Goal: Task Accomplishment & Management: Use online tool/utility

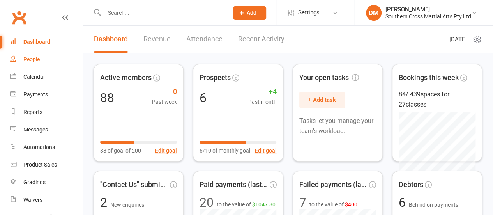
drag, startPoint x: 43, startPoint y: 68, endPoint x: 30, endPoint y: 63, distance: 13.5
click at [30, 63] on link "People" at bounding box center [46, 60] width 72 height 18
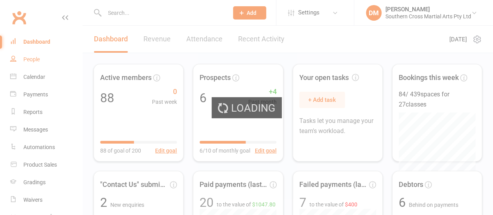
select select "100"
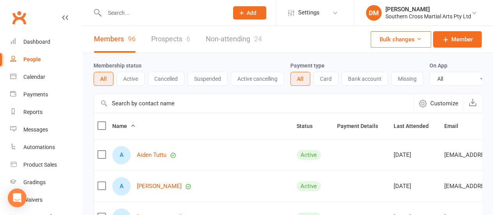
click at [212, 43] on link "Non-attending 24" at bounding box center [234, 39] width 56 height 27
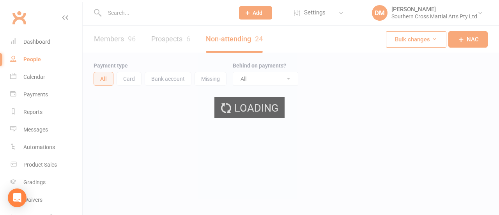
select select "50"
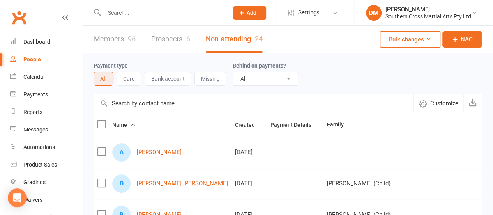
click at [115, 33] on link "Members 96" at bounding box center [115, 39] width 42 height 27
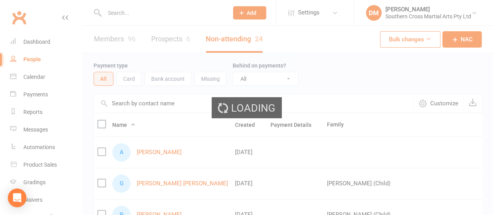
select select "100"
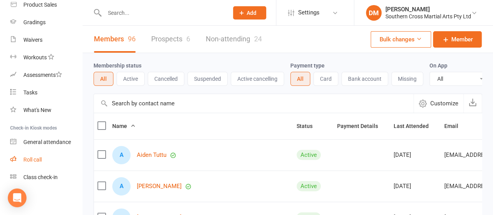
click at [37, 159] on div "Roll call" at bounding box center [32, 159] width 18 height 6
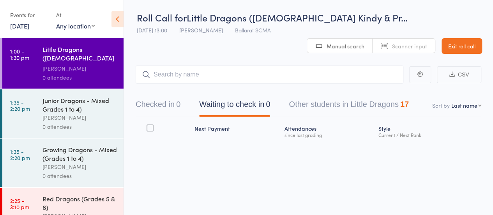
click at [184, 171] on div "Next Payment Atten­dances since last grading Style Current / Next Rank" at bounding box center [309, 146] width 346 height 59
click at [168, 101] on button "Checked in 0" at bounding box center [158, 105] width 45 height 21
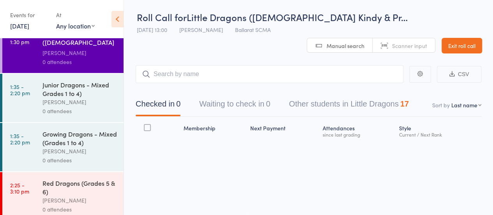
scroll to position [15, 0]
click at [77, 98] on div "[PERSON_NAME]" at bounding box center [79, 102] width 74 height 9
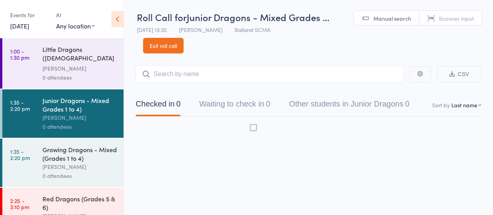
click at [77, 98] on div "Junior Dragons - Mixed Grades 1 to 4)" at bounding box center [79, 104] width 74 height 17
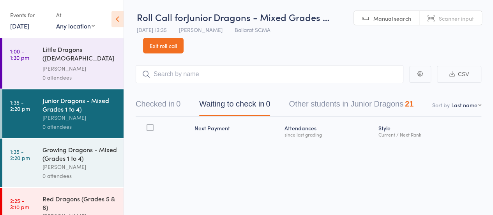
click at [72, 163] on div "[PERSON_NAME]" at bounding box center [79, 166] width 74 height 9
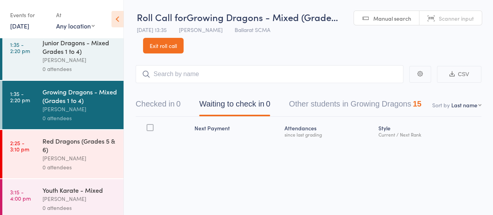
scroll to position [58, 0]
click at [86, 140] on div "Red Dragons (Grades 5 & 6)" at bounding box center [79, 144] width 74 height 17
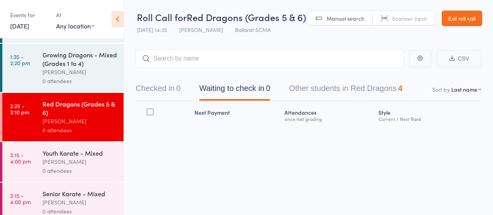
scroll to position [101, 0]
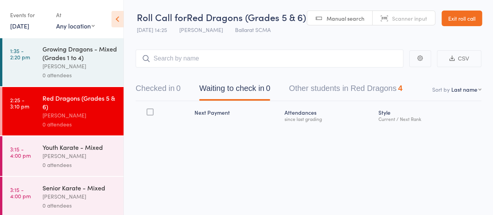
drag, startPoint x: 85, startPoint y: 141, endPoint x: 61, endPoint y: 152, distance: 26.2
click at [61, 152] on div "[PERSON_NAME]" at bounding box center [79, 155] width 74 height 9
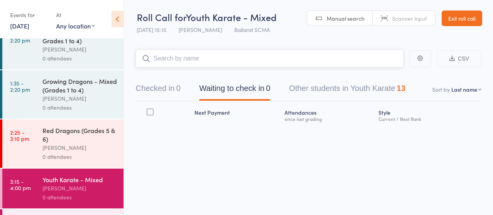
scroll to position [101, 0]
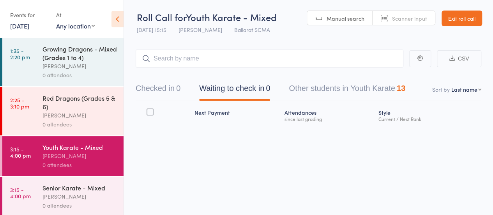
click at [95, 194] on div "[PERSON_NAME]" at bounding box center [79, 196] width 74 height 9
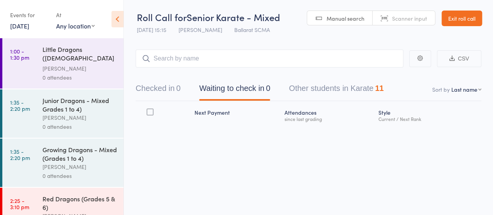
click at [78, 156] on div "Growing Dragons - Mixed (Grades 1 to 4)" at bounding box center [79, 153] width 74 height 17
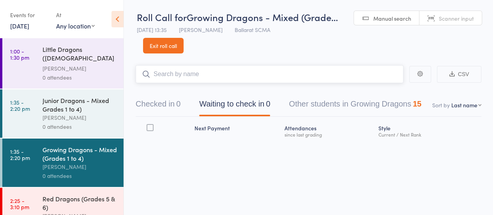
click at [337, 102] on button "Other students in Growing Dragons 15" at bounding box center [355, 105] width 132 height 21
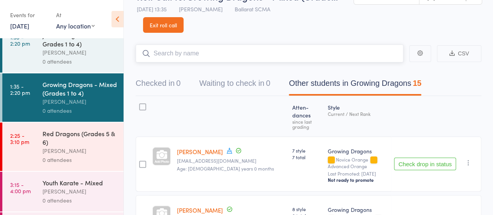
scroll to position [65, 0]
click at [72, 178] on div "Youth Karate - Mixed" at bounding box center [79, 182] width 74 height 9
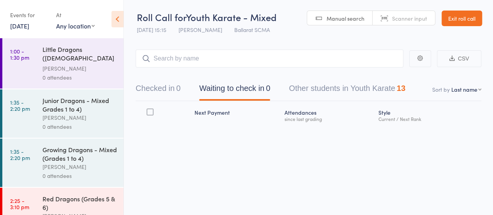
click at [329, 88] on button "Other students in Youth Karate 13" at bounding box center [347, 90] width 117 height 21
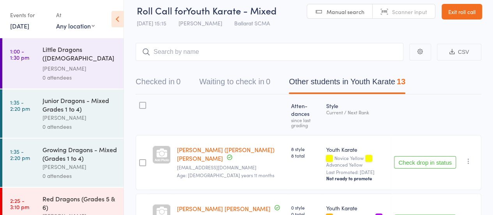
scroll to position [0, 0]
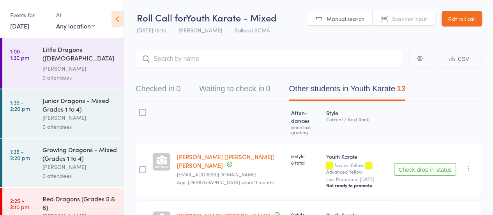
click at [30, 73] on link "1:00 - 1:30 pm Little Dragons ([DEMOGRAPHIC_DATA] Kindy & Prep) [PERSON_NAME] 0…" at bounding box center [62, 63] width 121 height 50
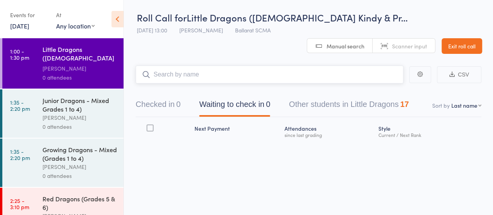
click at [319, 102] on button "Other students in Little Dragons 17" at bounding box center [349, 106] width 120 height 21
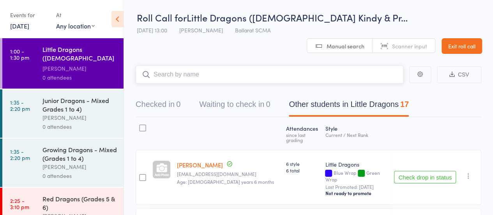
click at [142, 100] on button "Checked in 0" at bounding box center [158, 106] width 45 height 21
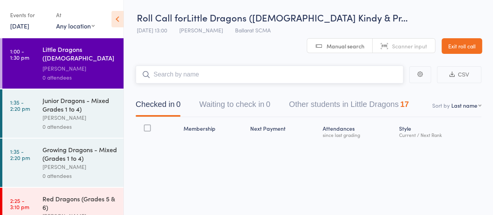
click at [209, 68] on input "search" at bounding box center [270, 74] width 268 height 18
type input "M"
type input "Amara"
click at [385, 88] on link "Drop in" at bounding box center [382, 91] width 25 height 12
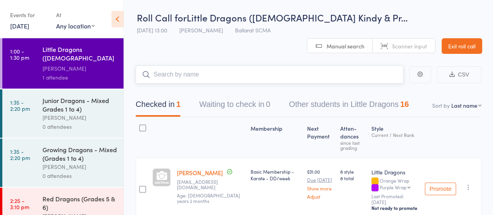
click at [314, 105] on button "Other students in Little Dragons 16" at bounding box center [349, 106] width 120 height 21
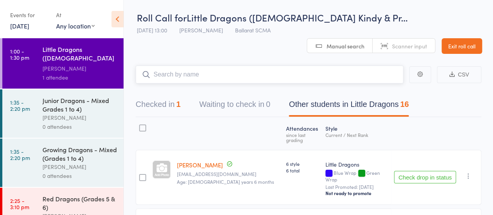
click at [160, 102] on button "Checked in 1" at bounding box center [158, 106] width 45 height 21
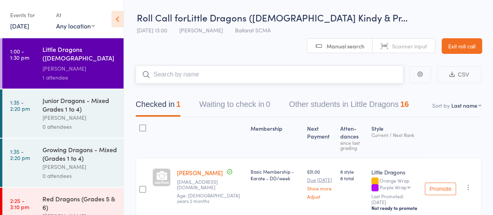
click at [165, 79] on input "search" at bounding box center [270, 74] width 268 height 18
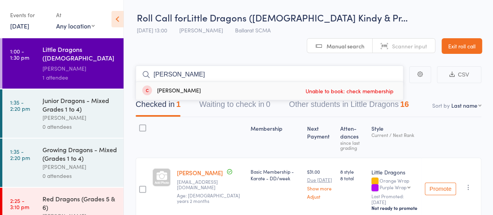
type input "[PERSON_NAME]"
click at [230, 129] on div at bounding box center [211, 137] width 74 height 34
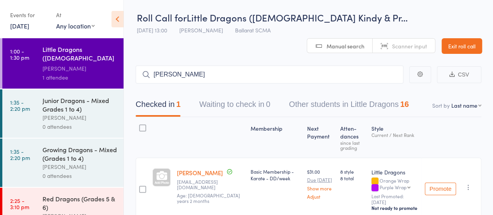
click at [344, 106] on button "Other students in Little Dragons 16" at bounding box center [349, 106] width 120 height 21
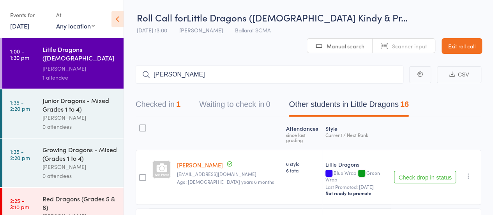
click at [344, 106] on button "Other students in Little Dragons 16" at bounding box center [349, 106] width 120 height 21
click at [165, 101] on button "Checked in 1" at bounding box center [158, 106] width 45 height 21
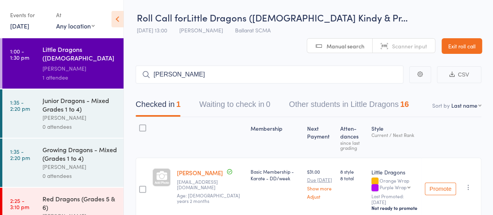
click at [328, 105] on button "Other students in Little Dragons 16" at bounding box center [349, 106] width 120 height 21
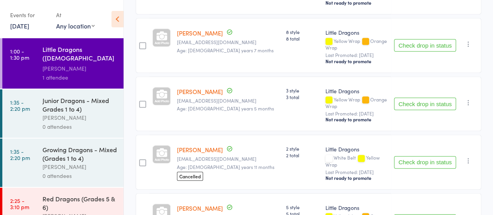
scroll to position [249, 0]
click at [470, 156] on icon "button" at bounding box center [469, 160] width 8 height 8
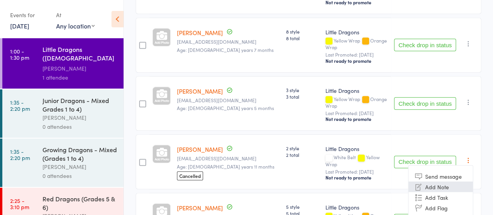
click at [434, 181] on li "Add Note" at bounding box center [440, 186] width 64 height 11
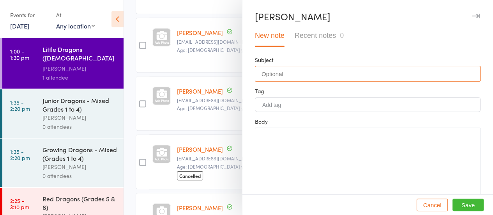
drag, startPoint x: 286, startPoint y: 71, endPoint x: 267, endPoint y: 70, distance: 19.5
click at [267, 70] on input "text" at bounding box center [368, 74] width 226 height 16
type input "[PERSON_NAME]"
click at [265, 105] on input "Add tag" at bounding box center [274, 104] width 27 height 7
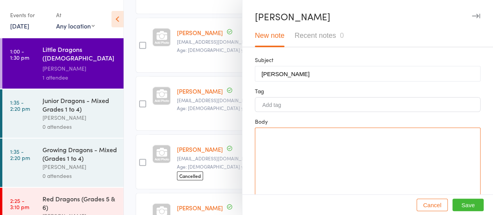
click at [280, 143] on textarea at bounding box center [368, 163] width 226 height 72
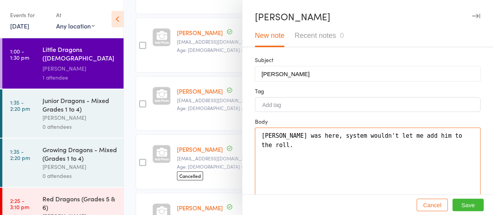
scroll to position [11, 0]
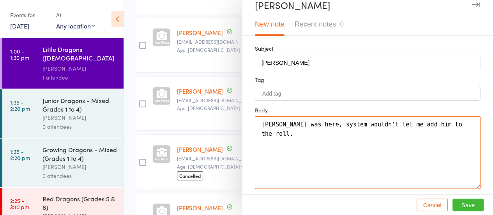
type textarea "[PERSON_NAME] was here, system wouldn't let me add him to the roll."
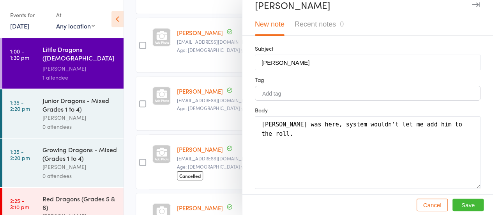
click at [452, 206] on button "Save" at bounding box center [467, 204] width 31 height 12
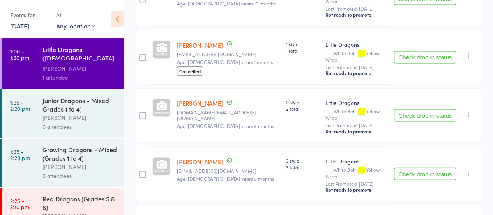
scroll to position [814, 0]
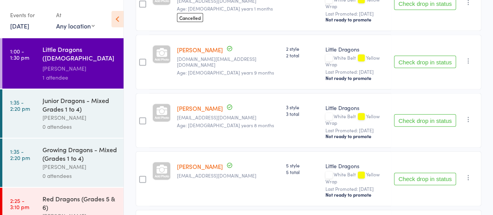
click at [99, 122] on div "0 attendees" at bounding box center [79, 126] width 74 height 9
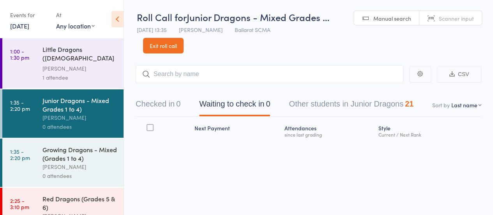
click at [314, 103] on button "Other students in Junior Dragons 21" at bounding box center [351, 105] width 125 height 21
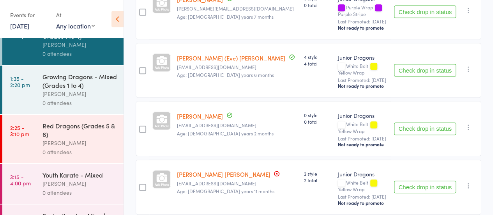
scroll to position [73, 0]
click at [80, 184] on div "[PERSON_NAME]" at bounding box center [79, 182] width 74 height 9
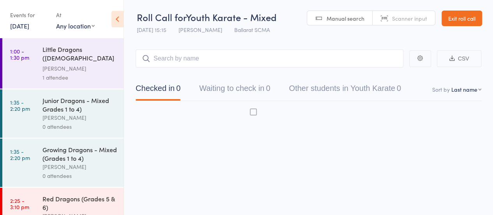
scroll to position [0, 0]
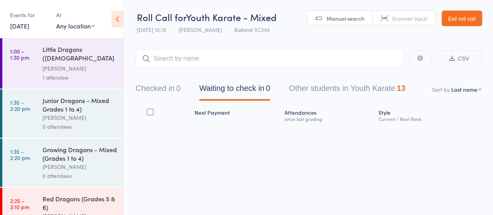
click at [290, 89] on div "Checked in 0 Waiting to check in 0 Other students in Youth Karate 13" at bounding box center [270, 90] width 288 height 21
click at [298, 88] on button "Other students in Youth Karate 13" at bounding box center [347, 90] width 117 height 21
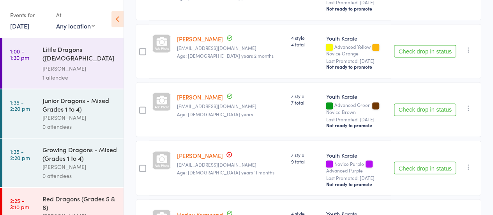
scroll to position [585, 0]
click at [227, 152] on icon at bounding box center [229, 154] width 5 height 5
click at [467, 162] on icon "button" at bounding box center [469, 166] width 8 height 8
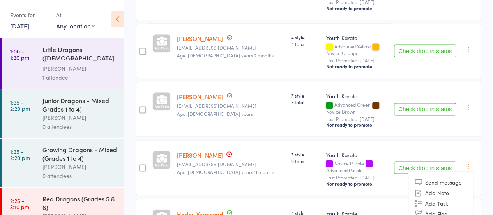
click at [469, 162] on icon "button" at bounding box center [469, 166] width 8 height 8
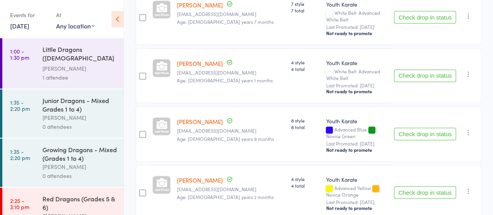
scroll to position [427, 0]
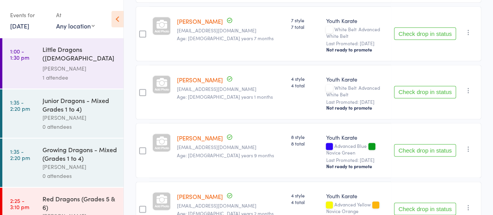
click at [29, 81] on link "1:00 - 1:30 pm Little Dragons ([DEMOGRAPHIC_DATA] Kindy & Prep) [PERSON_NAME] 1…" at bounding box center [62, 63] width 121 height 50
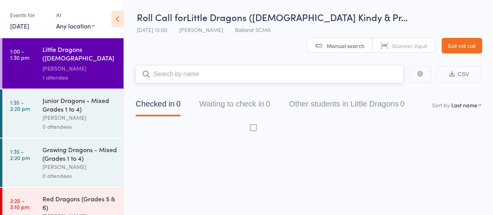
scroll to position [0, 0]
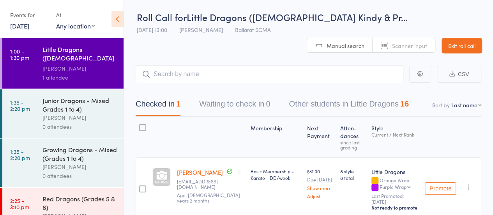
click at [67, 127] on div "0 attendees" at bounding box center [79, 126] width 74 height 9
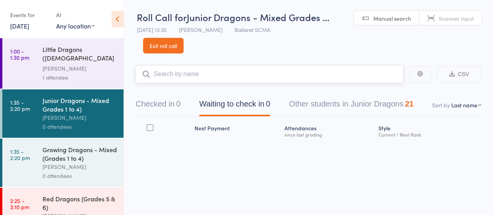
click at [319, 108] on button "Other students in Junior Dragons 21" at bounding box center [351, 105] width 125 height 21
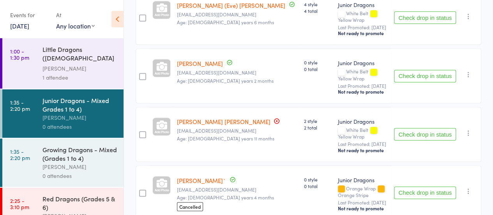
scroll to position [343, 0]
click at [429, 127] on button "Check drop in status" at bounding box center [425, 133] width 62 height 12
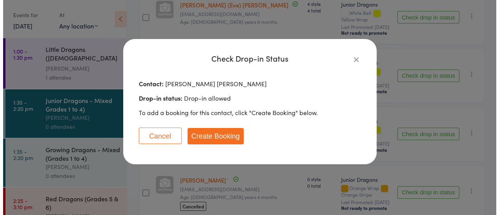
scroll to position [336, 0]
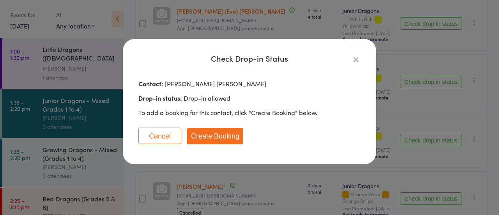
click at [358, 58] on icon "button" at bounding box center [356, 59] width 9 height 9
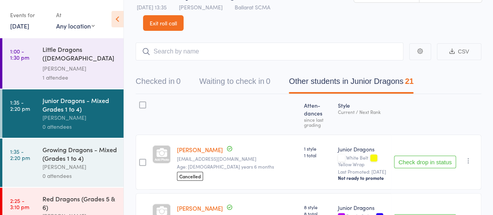
scroll to position [0, 0]
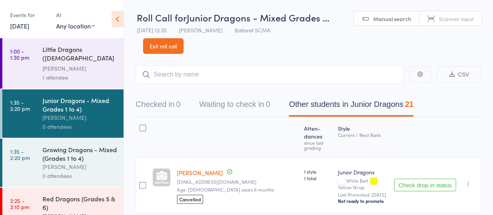
click at [173, 101] on button "Checked in 0" at bounding box center [158, 106] width 45 height 21
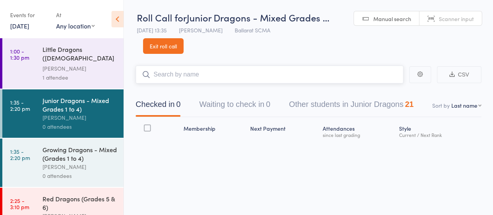
click at [187, 75] on input "search" at bounding box center [270, 74] width 268 height 18
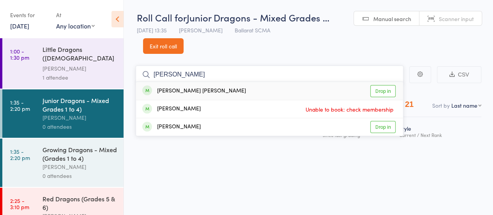
type input "[PERSON_NAME]"
click at [383, 94] on link "Drop in" at bounding box center [382, 91] width 25 height 12
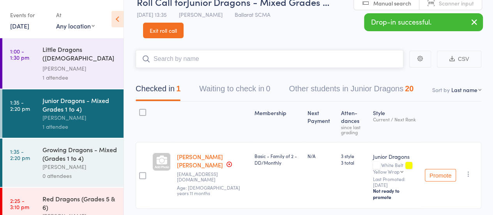
scroll to position [17, 0]
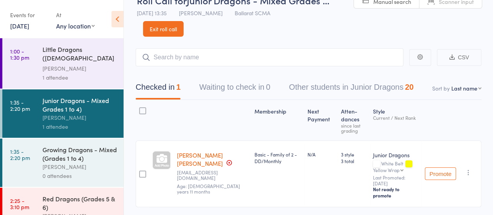
click at [63, 59] on div "Little Dragons ([DEMOGRAPHIC_DATA] Kindy & Prep)" at bounding box center [79, 54] width 74 height 19
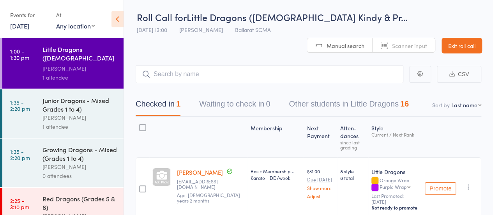
click at [55, 122] on div "1 attendee" at bounding box center [79, 126] width 74 height 9
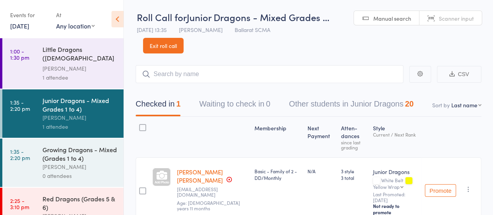
click at [69, 68] on div "[PERSON_NAME]" at bounding box center [79, 68] width 74 height 9
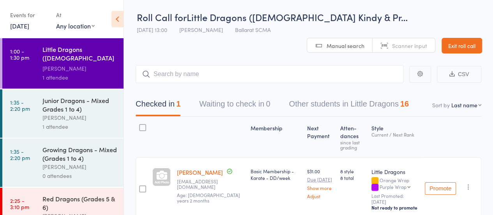
click at [72, 116] on div "[PERSON_NAME]" at bounding box center [79, 117] width 74 height 9
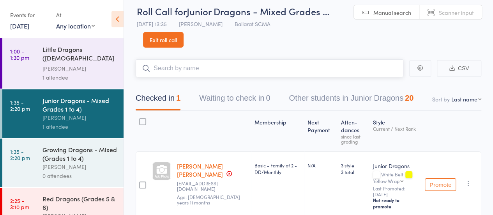
scroll to position [3, 0]
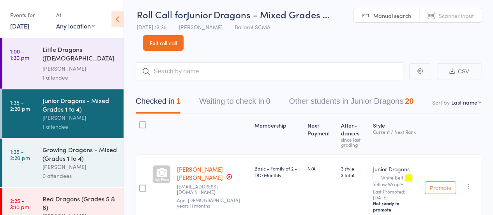
click at [70, 162] on div "[PERSON_NAME]" at bounding box center [79, 166] width 74 height 9
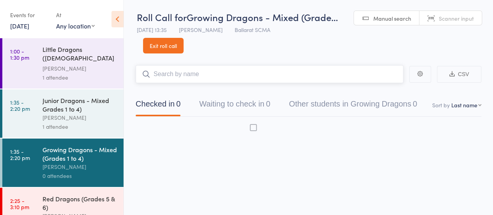
scroll to position [0, 0]
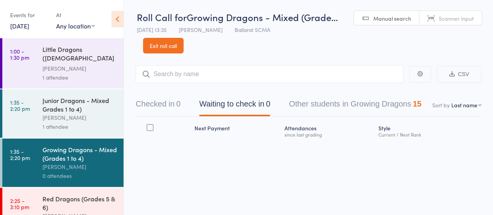
click at [75, 171] on div "0 attendees" at bounding box center [79, 175] width 74 height 9
click at [175, 81] on input "search" at bounding box center [270, 74] width 268 height 18
click at [167, 74] on input "search" at bounding box center [270, 74] width 268 height 18
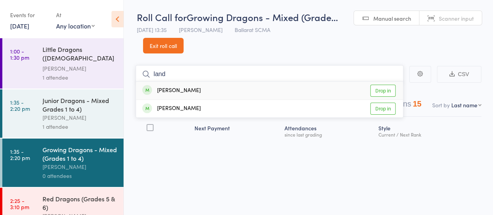
type input "land"
click at [377, 92] on link "Drop in" at bounding box center [382, 91] width 25 height 12
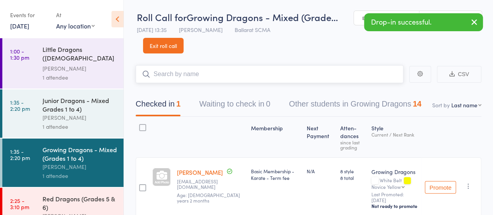
click at [186, 78] on input "search" at bounding box center [270, 74] width 268 height 18
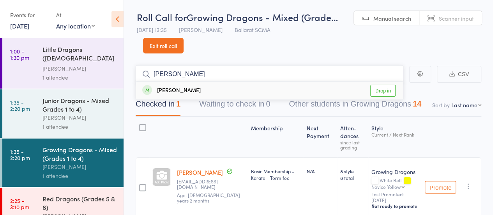
type input "[PERSON_NAME]"
click at [383, 90] on link "Drop in" at bounding box center [382, 91] width 25 height 12
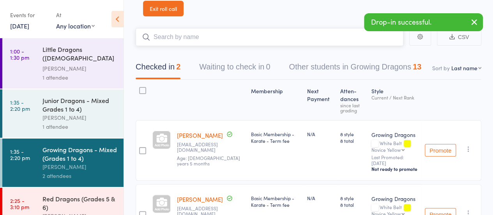
scroll to position [32, 0]
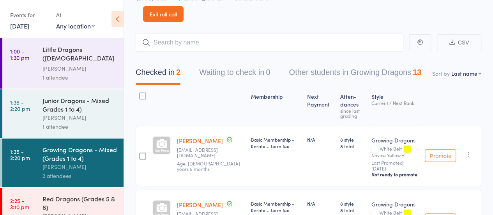
click at [40, 116] on link "1:35 - 2:20 pm Junior Dragons - Mixed Grades 1 to 4) [PERSON_NAME] 1 attendee" at bounding box center [62, 113] width 121 height 48
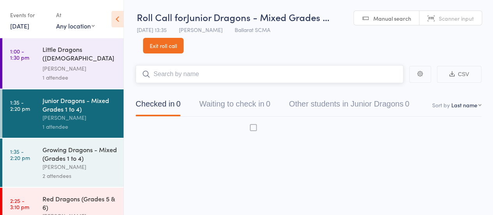
scroll to position [0, 0]
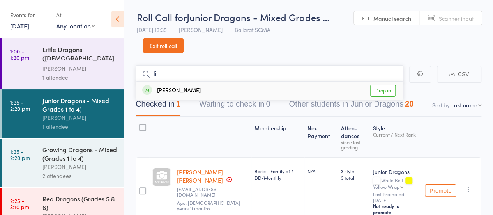
type input "l"
type input "linc"
click at [382, 91] on link "Drop in" at bounding box center [382, 91] width 25 height 12
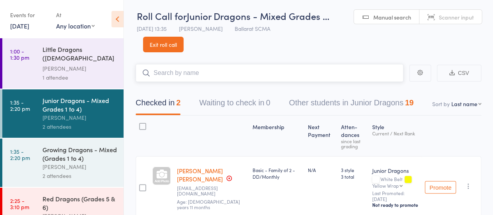
scroll to position [0, 0]
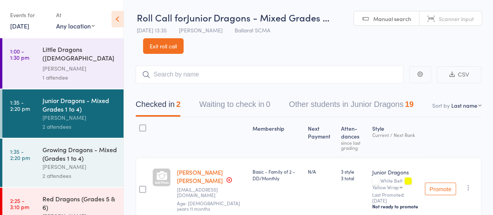
click at [163, 43] on link "Exit roll call" at bounding box center [163, 46] width 41 height 16
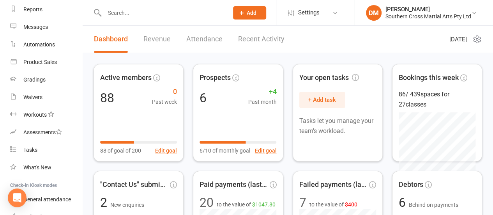
scroll to position [160, 0]
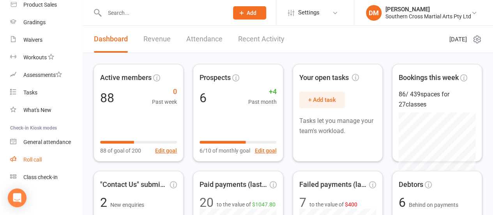
click at [34, 159] on div "Roll call" at bounding box center [32, 159] width 18 height 6
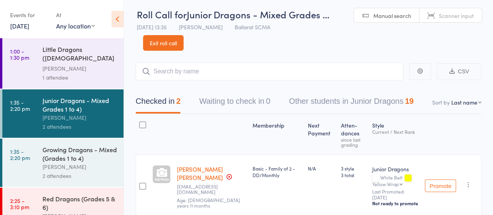
scroll to position [6, 0]
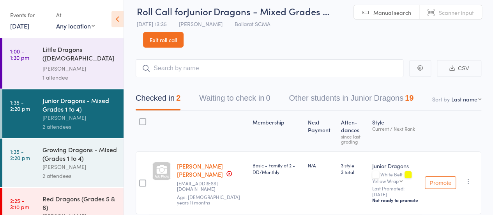
click at [81, 152] on div "Growing Dragons - Mixed (Grades 1 to 4)" at bounding box center [79, 153] width 74 height 17
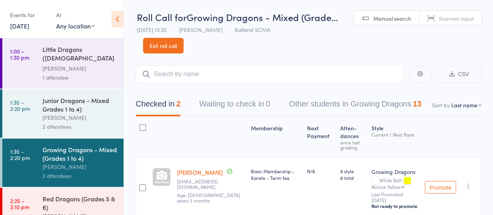
click at [185, 144] on div at bounding box center [211, 137] width 74 height 34
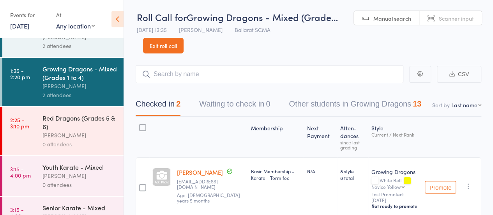
scroll to position [101, 0]
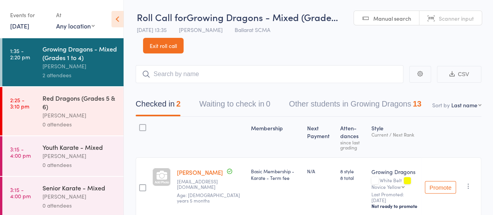
click at [68, 154] on div "[PERSON_NAME]" at bounding box center [79, 155] width 74 height 9
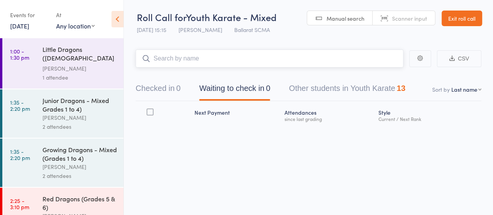
click at [323, 80] on button "Other students in Youth Karate 13" at bounding box center [347, 90] width 117 height 21
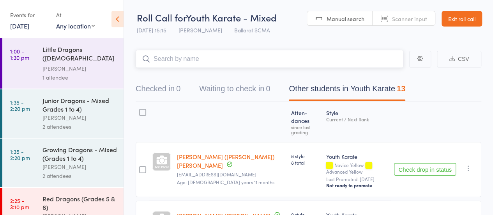
click at [164, 88] on button "Checked in 0" at bounding box center [158, 90] width 45 height 21
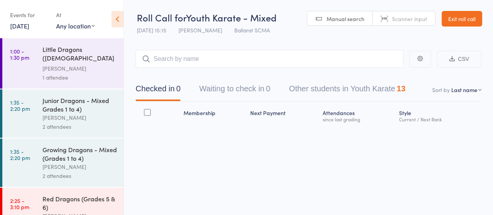
click at [69, 154] on div "Growing Dragons - Mixed (Grades 1 to 4)" at bounding box center [79, 153] width 74 height 17
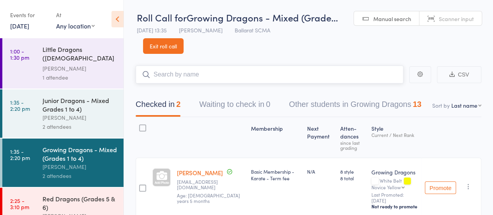
click at [348, 102] on button "Other students in Growing Dragons 13" at bounding box center [355, 106] width 132 height 21
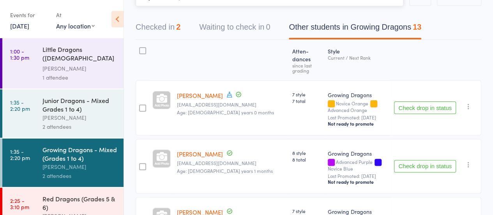
scroll to position [54, 0]
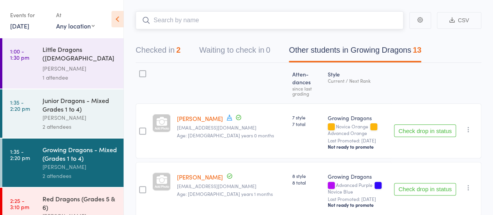
click at [164, 54] on button "Checked in 2" at bounding box center [158, 52] width 45 height 21
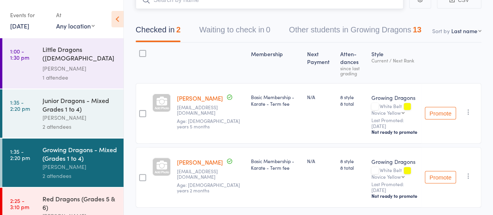
scroll to position [75, 0]
